Goal: Find specific page/section: Find specific page/section

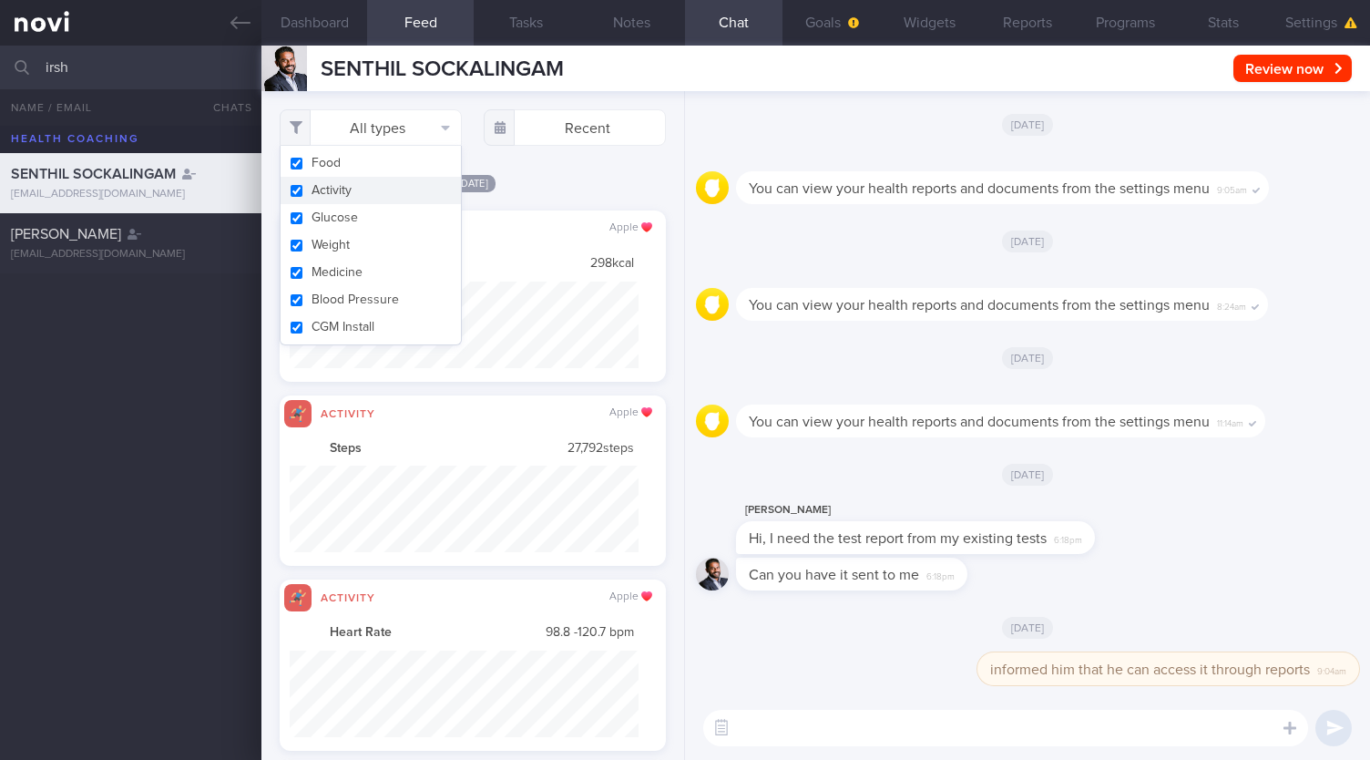
click at [159, 77] on input "irsh" at bounding box center [685, 68] width 1370 height 44
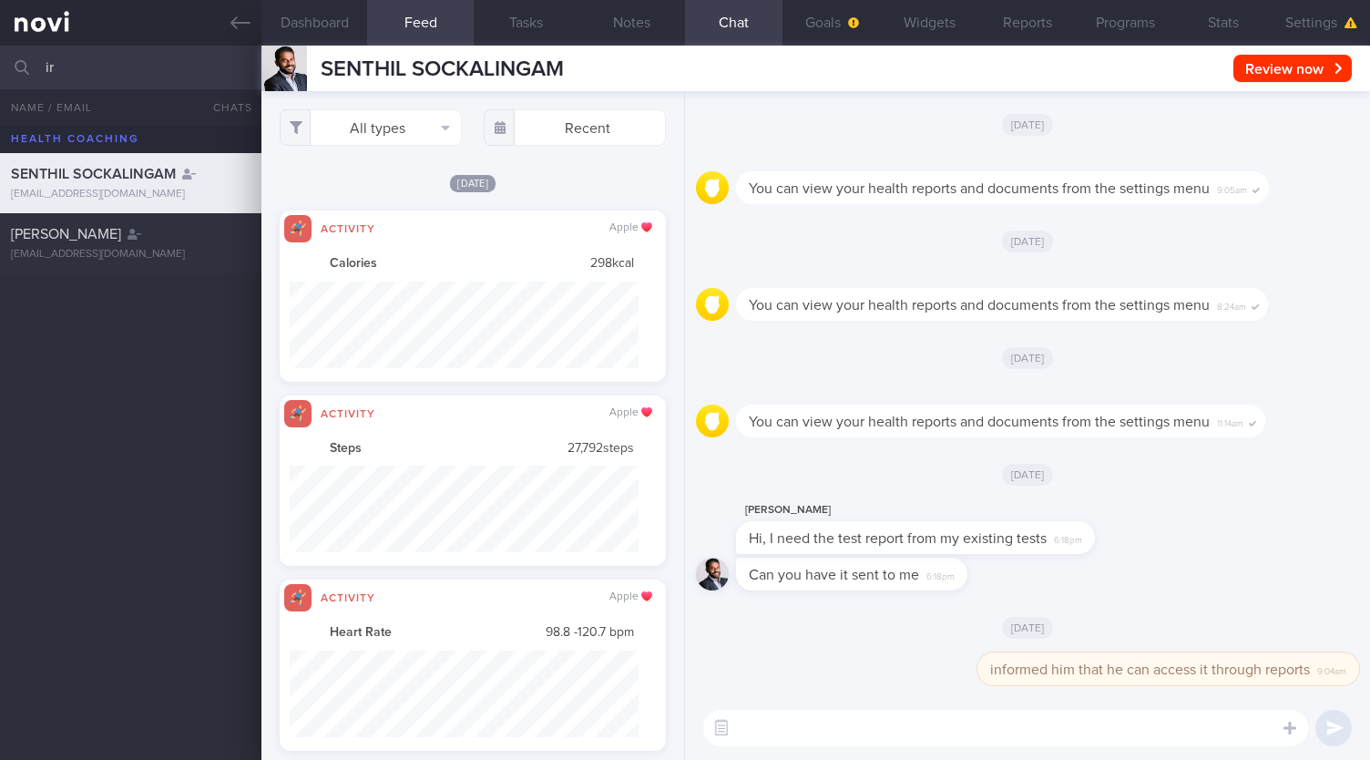
type input "i"
type input "r"
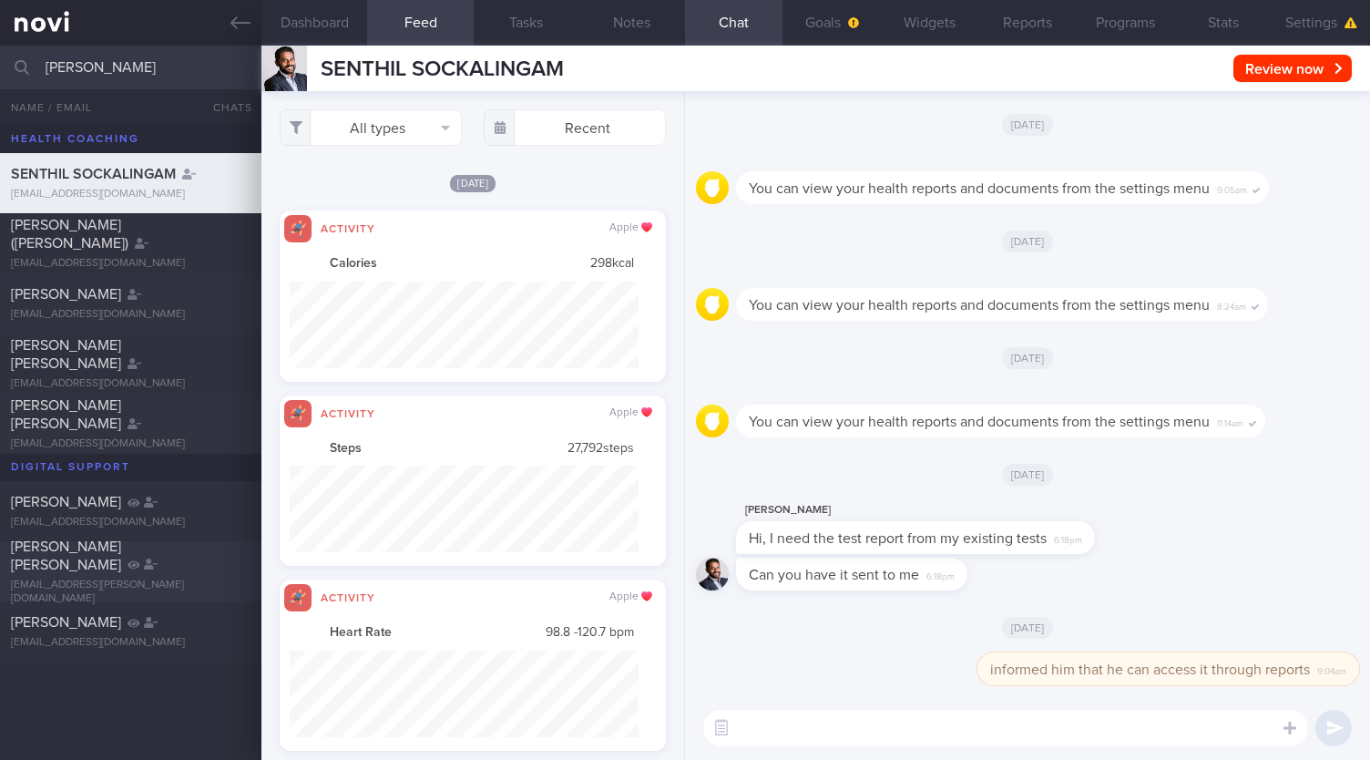
type input "[PERSON_NAME]"
click at [75, 573] on div "[PERSON_NAME] [PERSON_NAME] [EMAIL_ADDRESS][PERSON_NAME][DOMAIN_NAME]" at bounding box center [130, 571] width 261 height 68
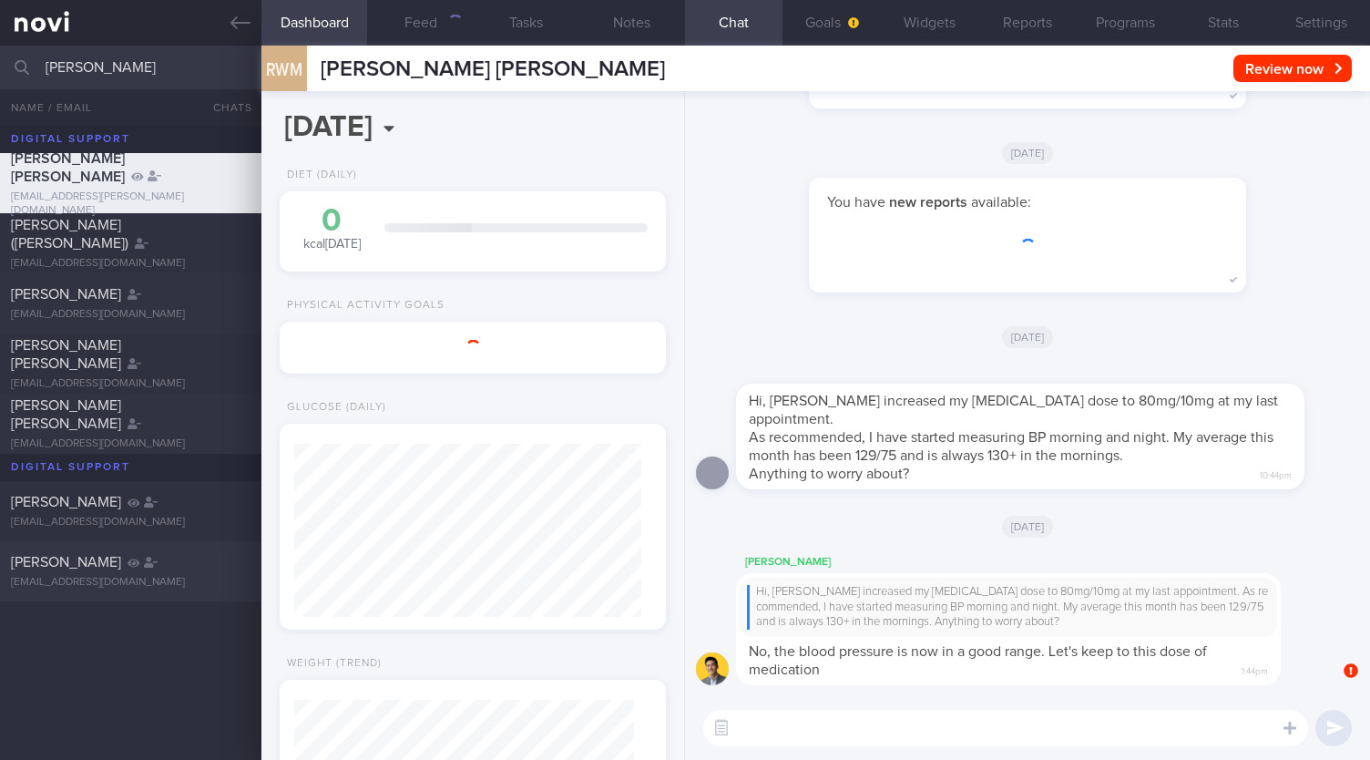
scroll to position [173, 346]
